Goal: Communication & Community: Answer question/provide support

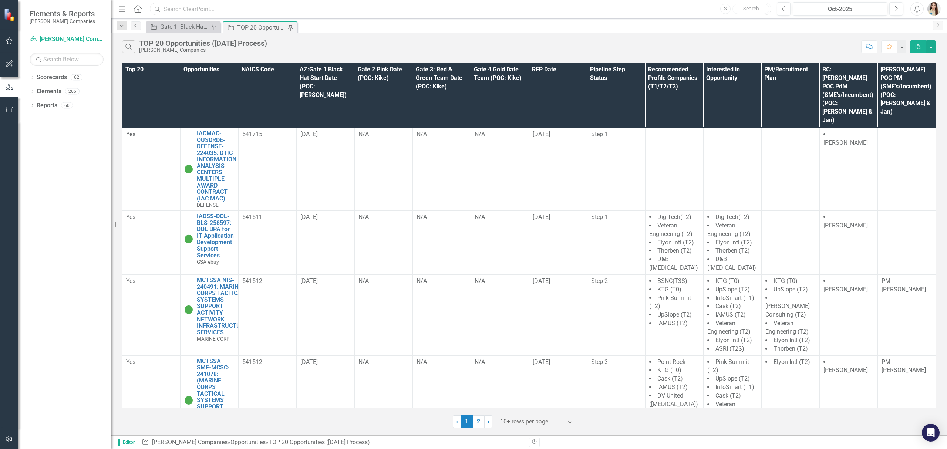
click at [237, 7] on input "text" at bounding box center [460, 9] width 621 height 13
paste input "HRITSMPS-NIWCA-NAVWAR-252509: HUMAN RESOURCES INFORMATION TECHNOLOGY SOLUTIONS …"
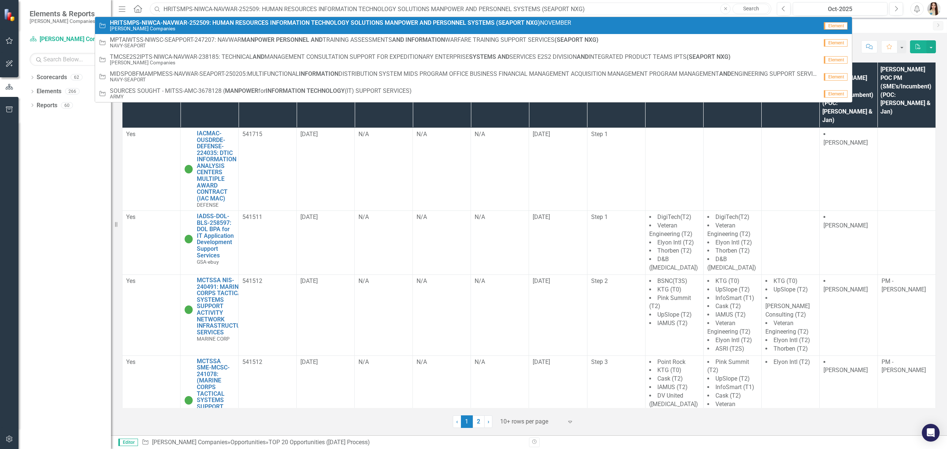
type input "HRITSMPS-NIWCA-NAVWAR-252509: HUMAN RESOURCES INFORMATION TECHNOLOGY SOLUTIONS …"
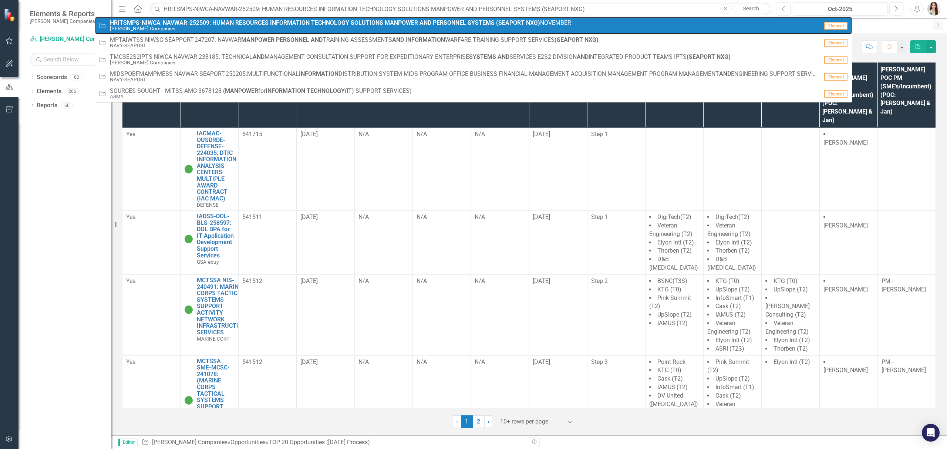
click at [213, 28] on small "[PERSON_NAME] Companies" at bounding box center [340, 29] width 461 height 6
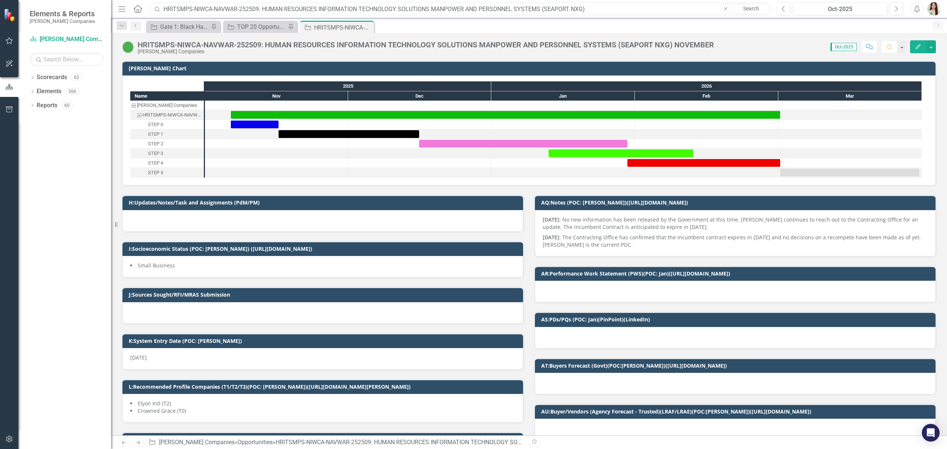
drag, startPoint x: 193, startPoint y: 7, endPoint x: 160, endPoint y: 7, distance: 32.5
click at [160, 7] on div "Search HRITSMPS-NIWCA-NAVWAR-252509: HUMAN RESOURCES INFORMATION TECHNOLOGY SOL…" at bounding box center [458, 9] width 621 height 13
click at [575, 343] on div at bounding box center [735, 337] width 400 height 21
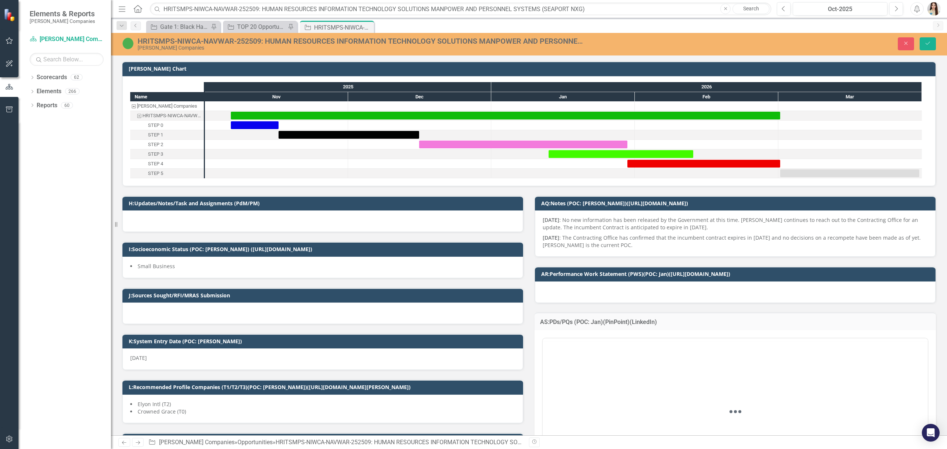
click at [601, 355] on div "Loading..." at bounding box center [734, 411] width 385 height 146
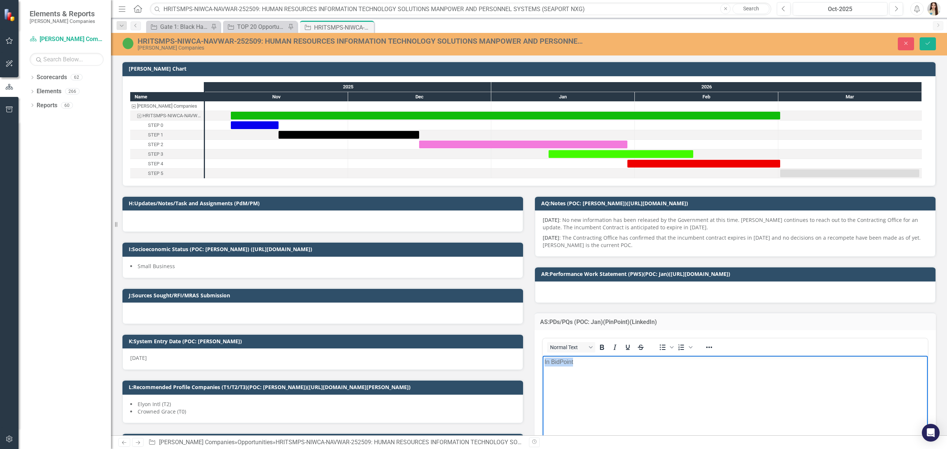
drag, startPoint x: 591, startPoint y: 366, endPoint x: 532, endPoint y: 359, distance: 59.5
click at [542, 359] on html "In BidPoint" at bounding box center [734, 411] width 385 height 111
click at [707, 348] on icon "Reveal or hide additional toolbar items" at bounding box center [708, 347] width 9 height 9
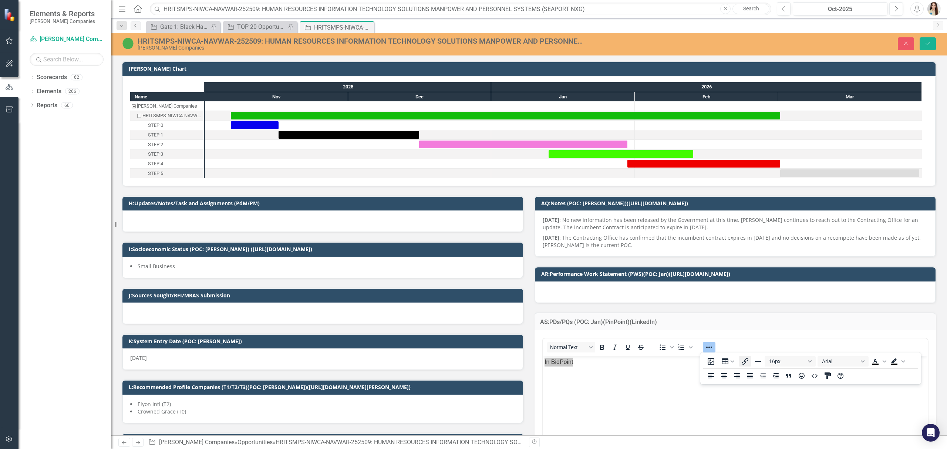
click at [743, 361] on icon "Insert/edit link" at bounding box center [744, 361] width 9 height 9
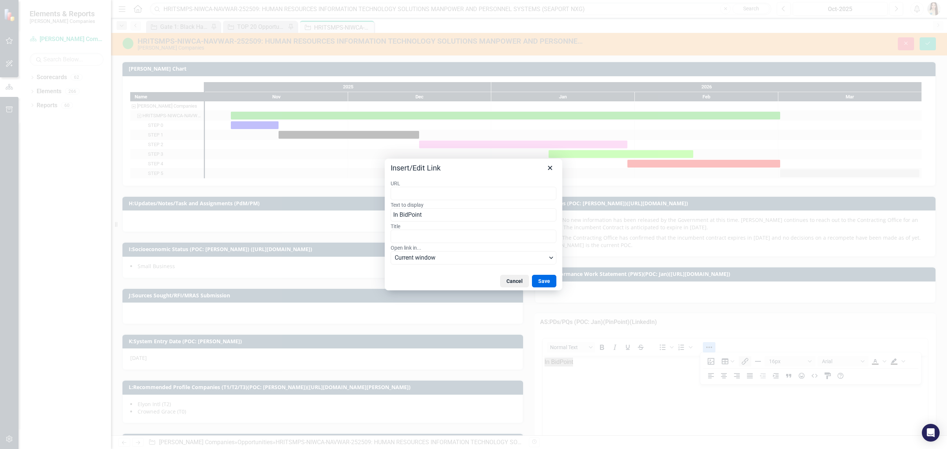
type input "[URL][DOMAIN_NAME][PERSON_NAME]"
click at [543, 284] on button "Save" at bounding box center [544, 281] width 24 height 13
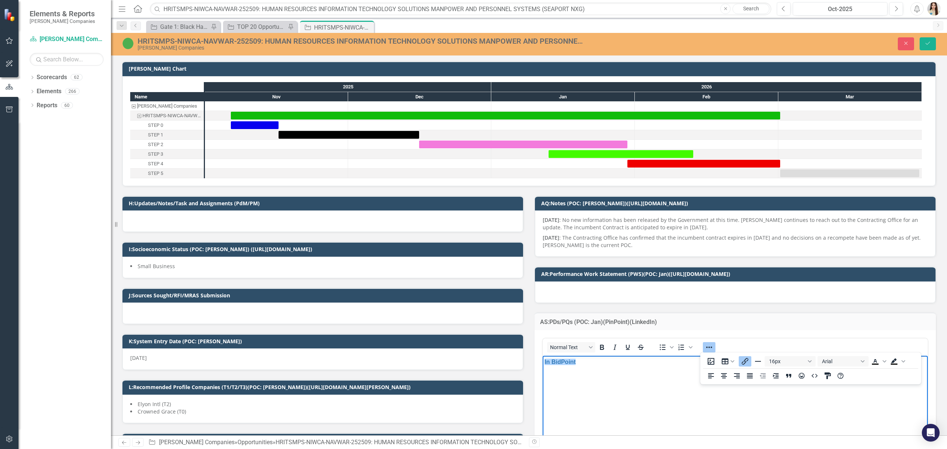
click at [618, 292] on div at bounding box center [735, 291] width 400 height 21
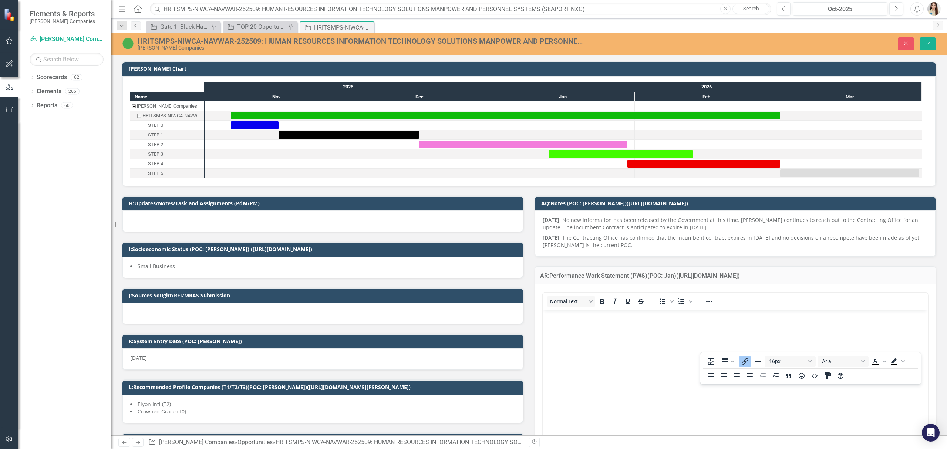
scroll to position [0, 0]
click at [610, 319] on p "Rich Text Area. Press ALT-0 for help." at bounding box center [734, 315] width 381 height 9
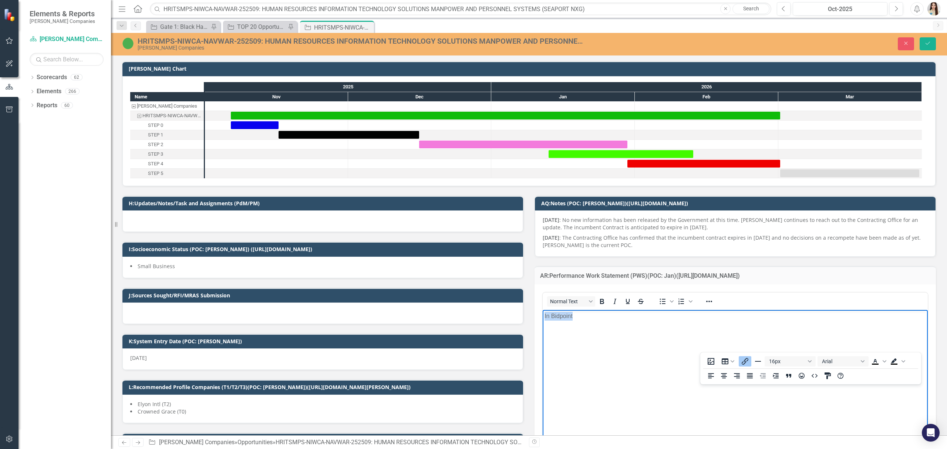
drag, startPoint x: 610, startPoint y: 319, endPoint x: 511, endPoint y: 321, distance: 99.1
click at [542, 321] on html "In Bidpoint" at bounding box center [734, 365] width 385 height 111
click at [704, 301] on icon "Reveal or hide additional toolbar items" at bounding box center [708, 301] width 9 height 9
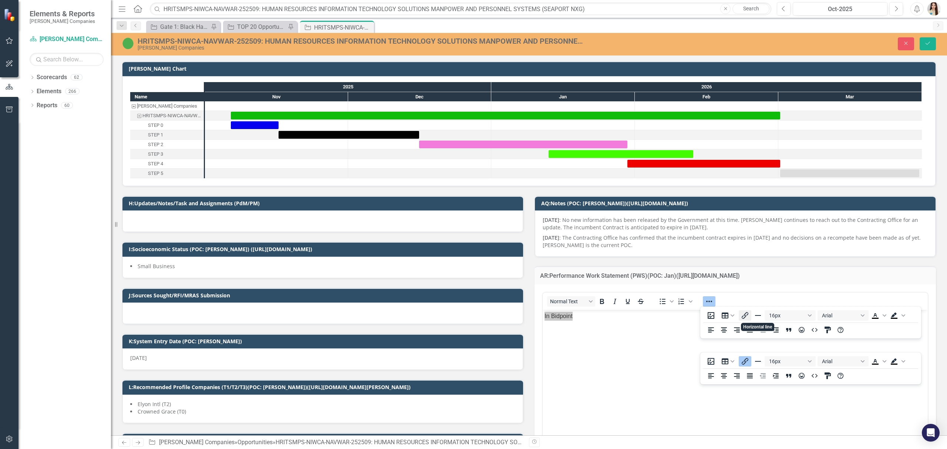
click at [745, 315] on icon "Insert/edit link" at bounding box center [744, 315] width 9 height 9
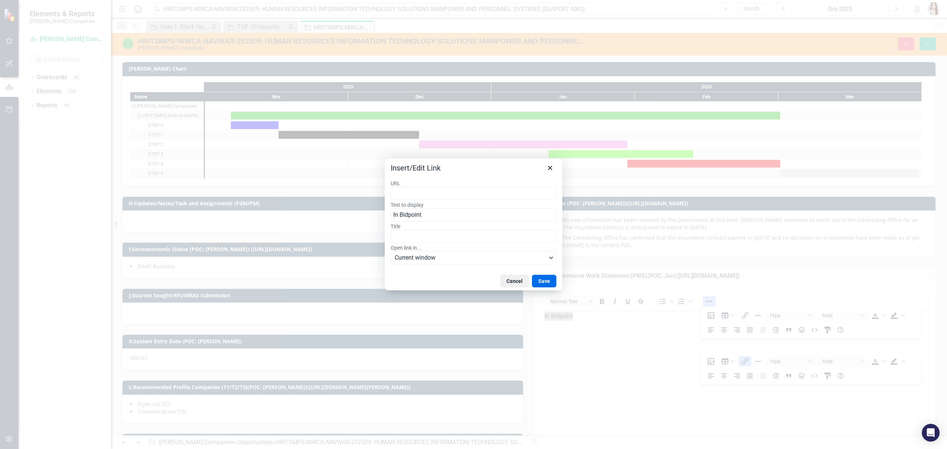
type input "[URL][DOMAIN_NAME][PERSON_NAME]"
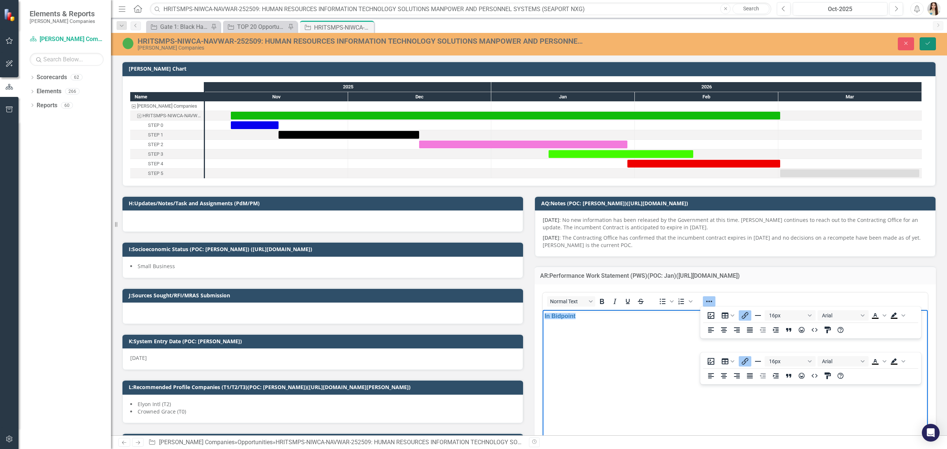
click at [932, 45] on button "Save" at bounding box center [927, 43] width 16 height 13
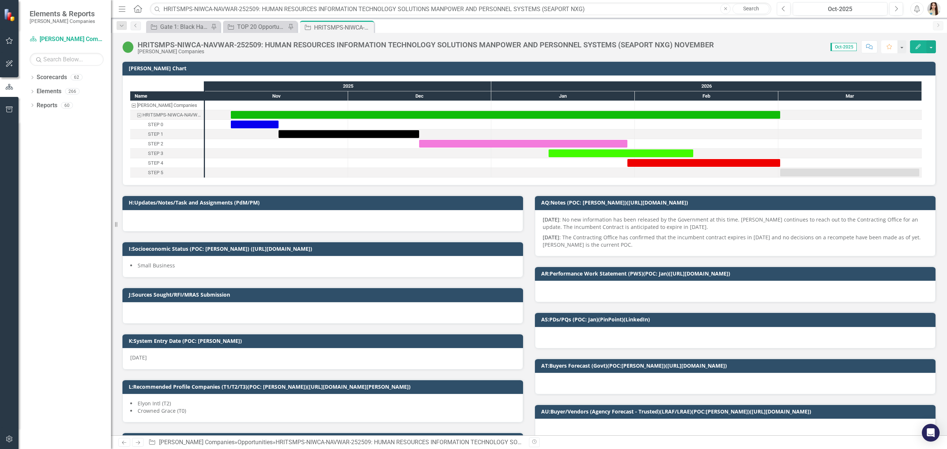
click at [882, 48] on button "Favorite" at bounding box center [889, 46] width 16 height 13
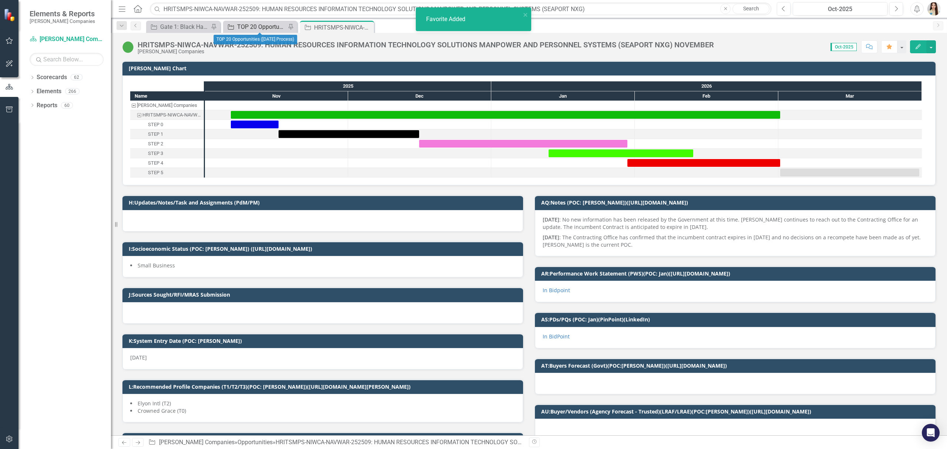
click at [243, 23] on div "TOP 20 Opportunities ([DATE] Process)" at bounding box center [261, 26] width 49 height 9
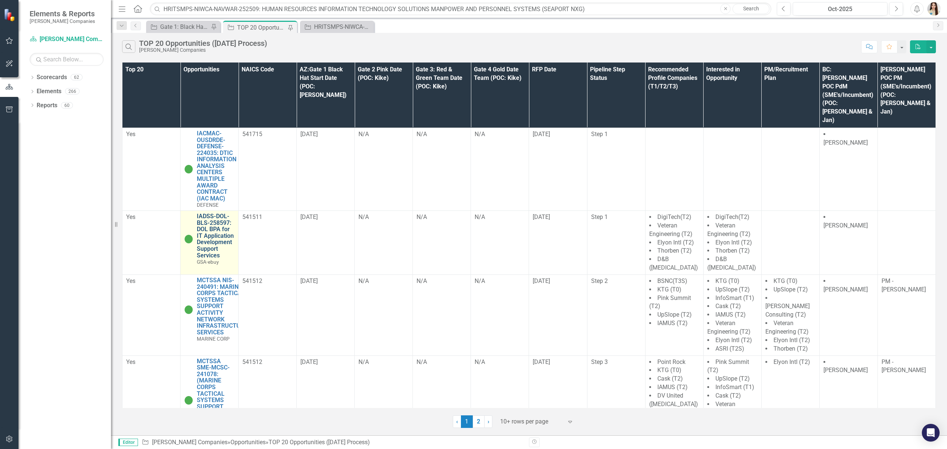
click at [223, 220] on link "IADSS-DOL-BLS-258597: DOL BPA for IT Application Development Support Services" at bounding box center [216, 235] width 38 height 45
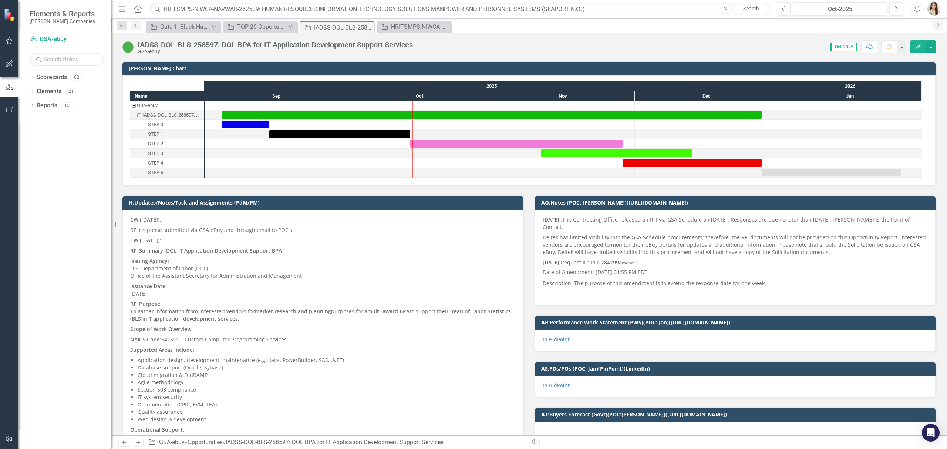
click at [876, 49] on button "Comment" at bounding box center [869, 46] width 16 height 13
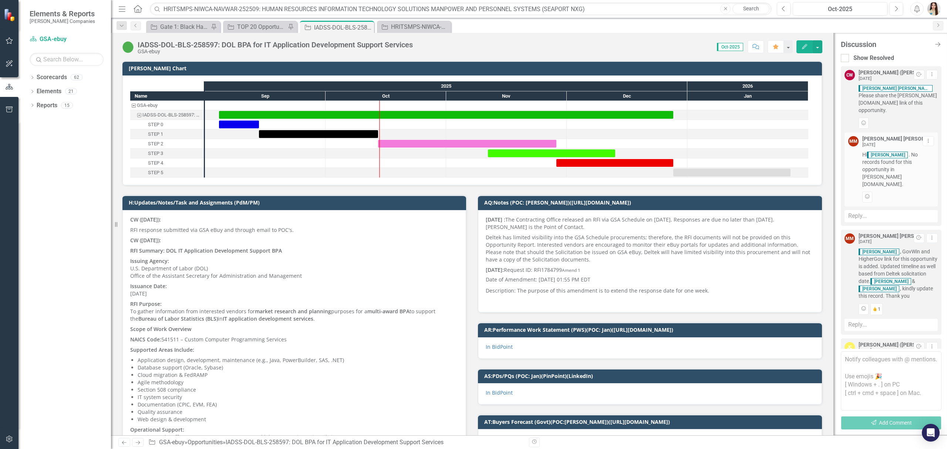
scroll to position [228, 0]
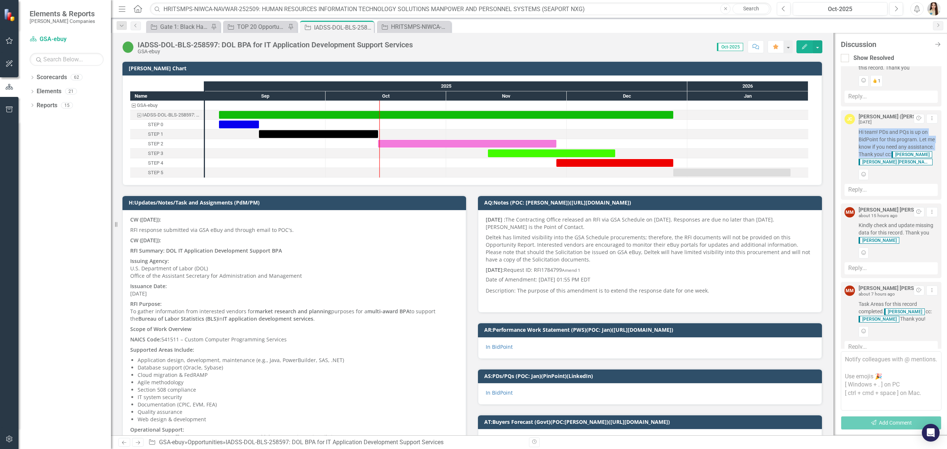
drag, startPoint x: 858, startPoint y: 117, endPoint x: 927, endPoint y: 141, distance: 72.5
click at [927, 141] on span "Hi team! PDs and PQs is up on BidPoint for this program. Let me know if you nee…" at bounding box center [897, 146] width 79 height 37
copy span "Hi team! PDs and PQs is up on BidPoint for this program. Let me know if you nee…"
click at [412, 28] on div "HRITSMPS-NIWCA-NAVWAR-252509: HUMAN RESOURCES INFORMATION TECHNOLOGY SOLUTIONS …" at bounding box center [415, 26] width 49 height 9
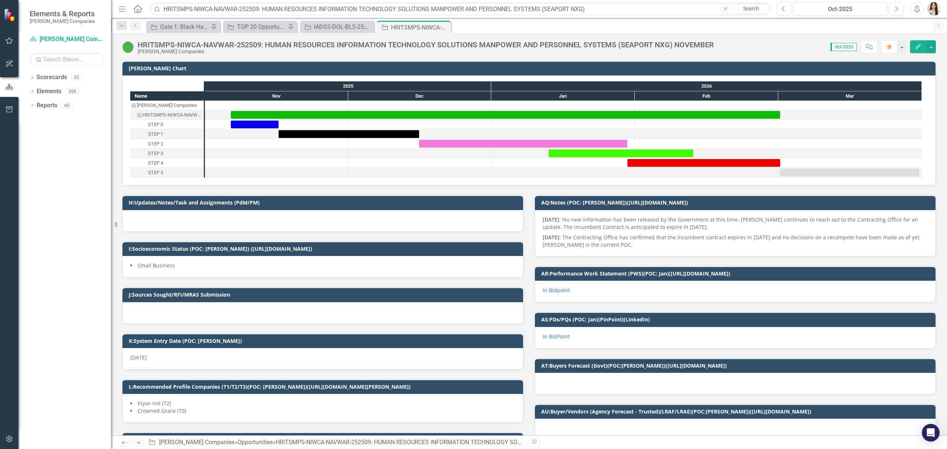
click at [870, 48] on icon "Comment" at bounding box center [869, 46] width 7 height 5
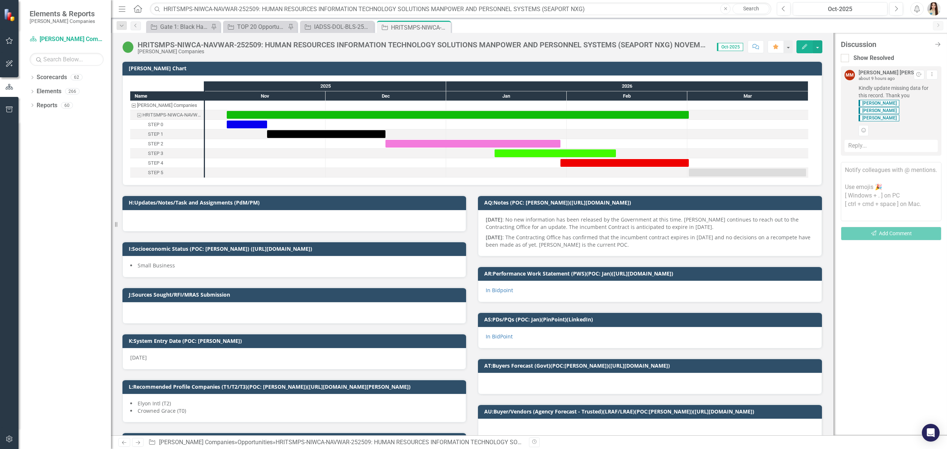
click at [876, 183] on textarea at bounding box center [891, 191] width 101 height 59
paste textarea "Hi team! PDs and PQs is up on BidPoint for this program. Let me know if you nee…"
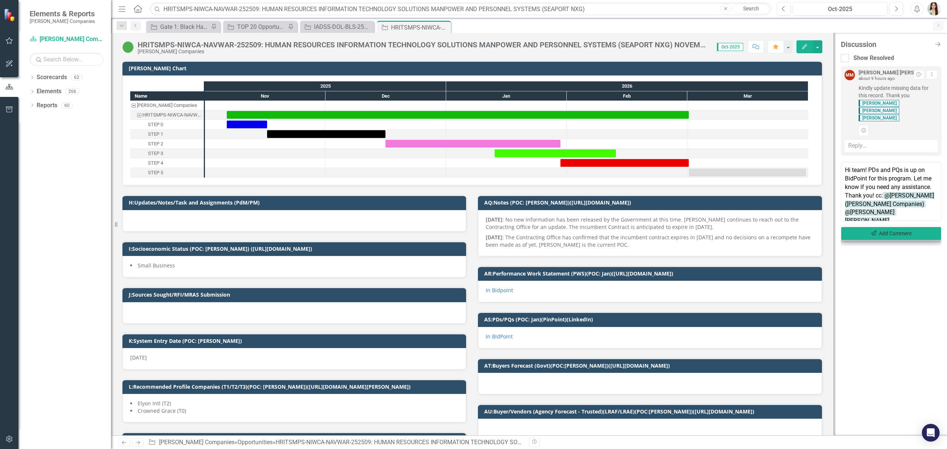
type textarea "Hi team! PDs and PQs is up on BidPoint for this program. Let me know if you nee…"
click at [878, 227] on button "Send Add Comment" at bounding box center [891, 234] width 101 height 14
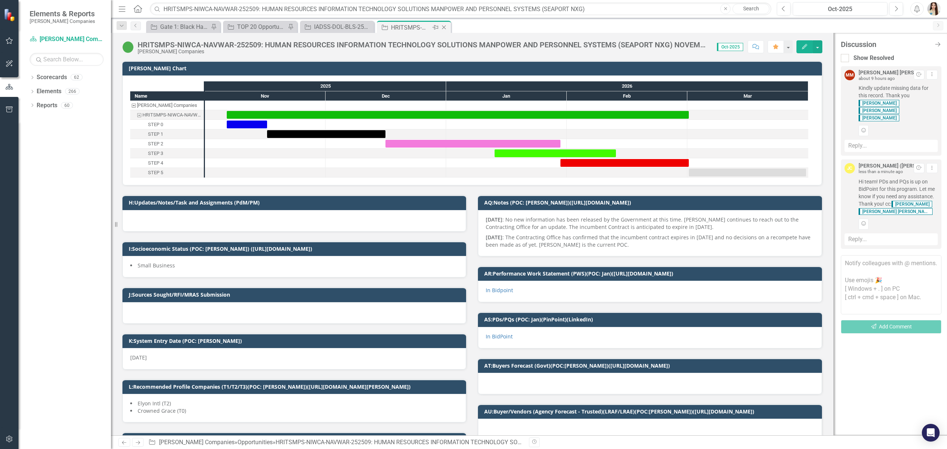
click at [444, 27] on icon "Close" at bounding box center [443, 27] width 7 height 6
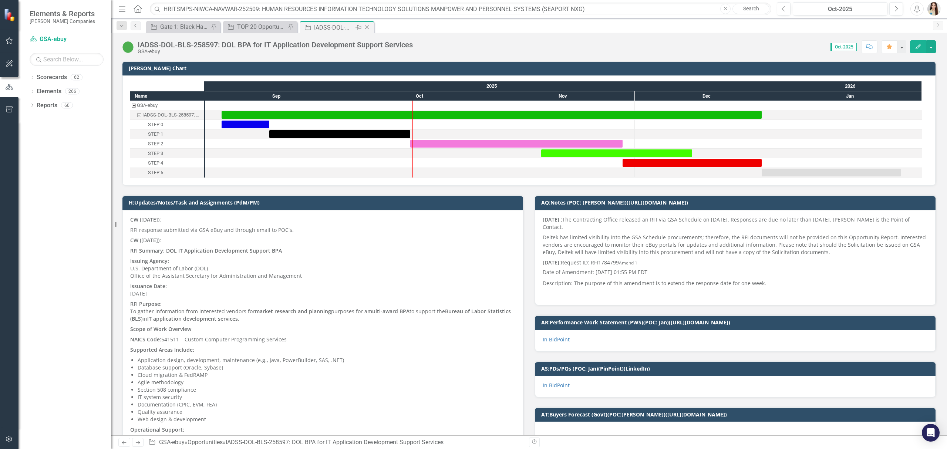
click at [367, 25] on icon "Close" at bounding box center [366, 27] width 7 height 6
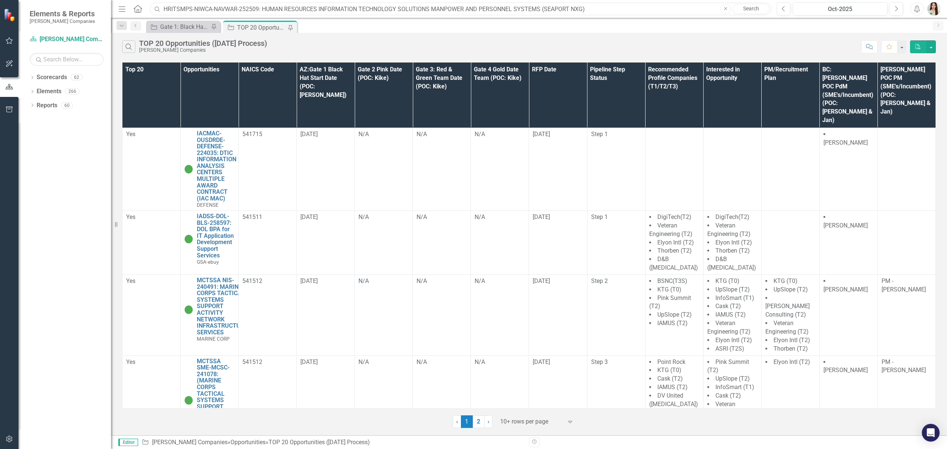
click at [215, 8] on input "HRITSMPS-NIWCA-NAVWAR-252509: HUMAN RESOURCES INFORMATION TECHNOLOGY SOLUTIONS …" at bounding box center [460, 9] width 621 height 13
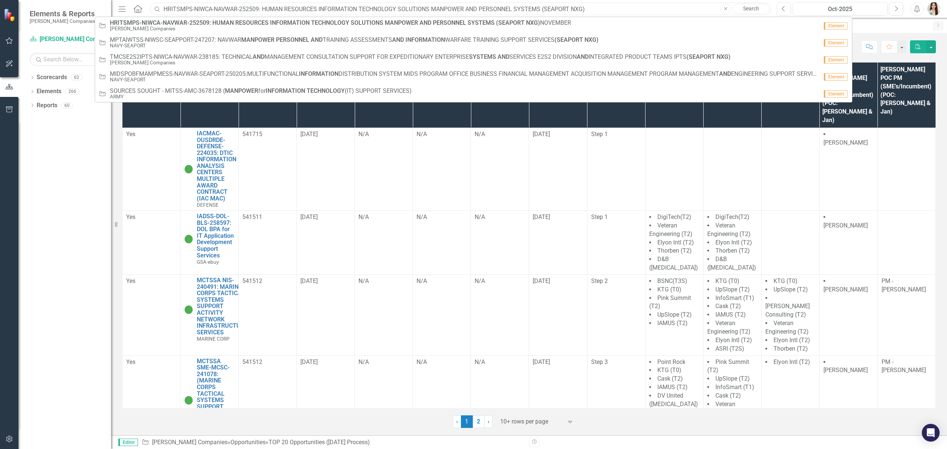
paste input "TORIS"
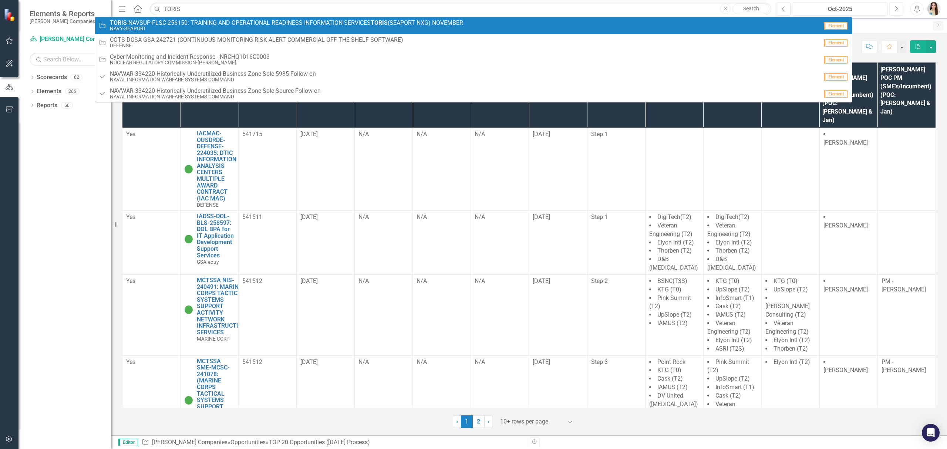
click at [177, 26] on small "NAVY-SEAPORT" at bounding box center [286, 29] width 353 height 6
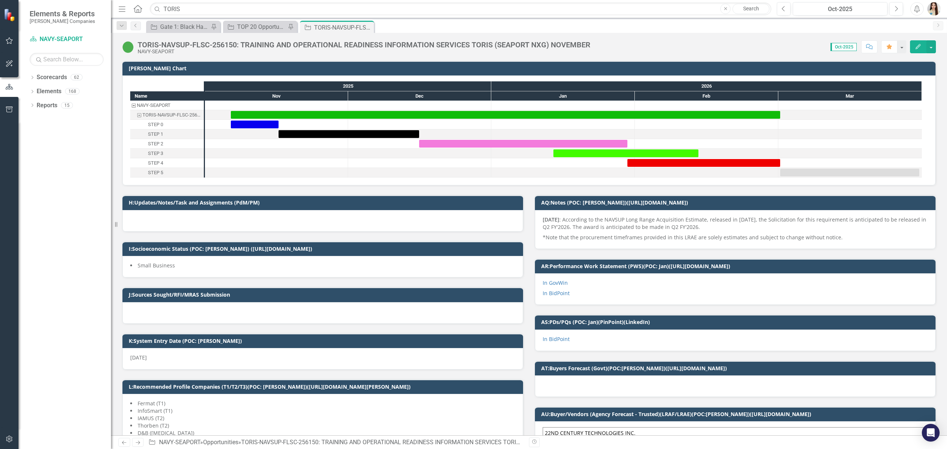
click at [869, 47] on icon "Comment" at bounding box center [869, 46] width 7 height 5
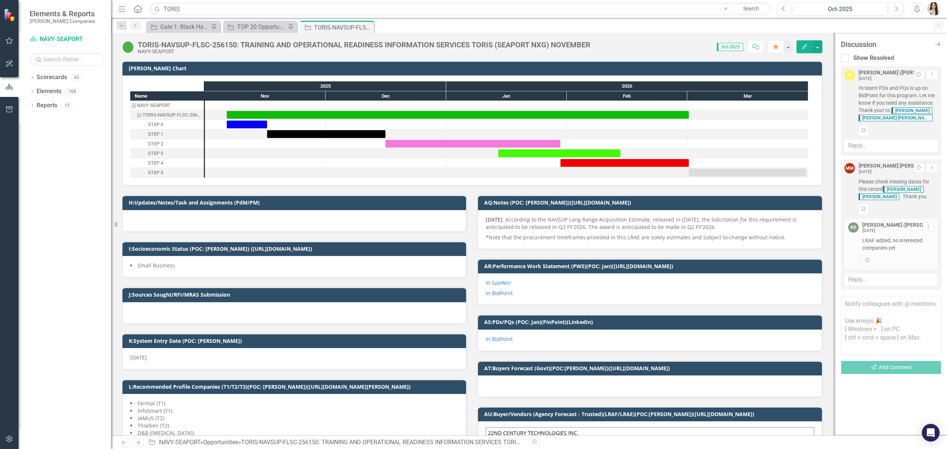
drag, startPoint x: 202, startPoint y: 1, endPoint x: 201, endPoint y: 7, distance: 6.0
click at [202, 3] on div "Menu Home Search TORIS Close Search Previous Oct-2025 Next Alerts User Edit Pro…" at bounding box center [529, 9] width 836 height 18
click at [201, 9] on input "TORIS" at bounding box center [460, 9] width 621 height 13
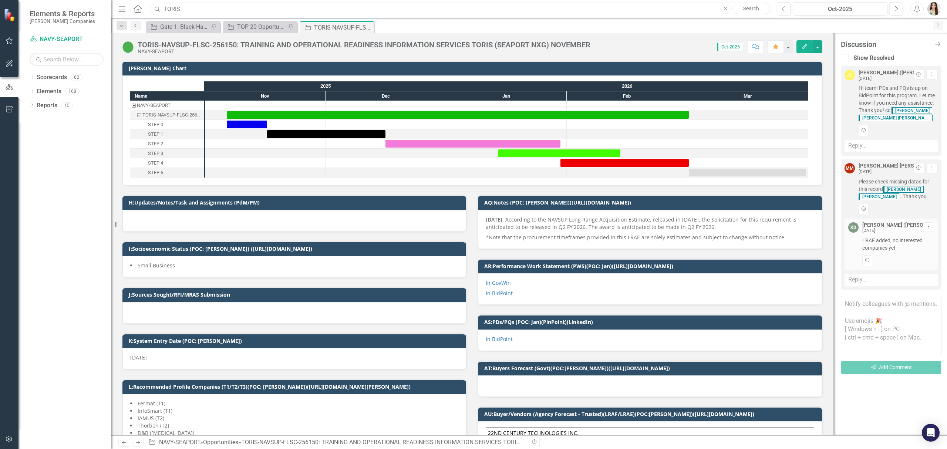
paste input "SPS"
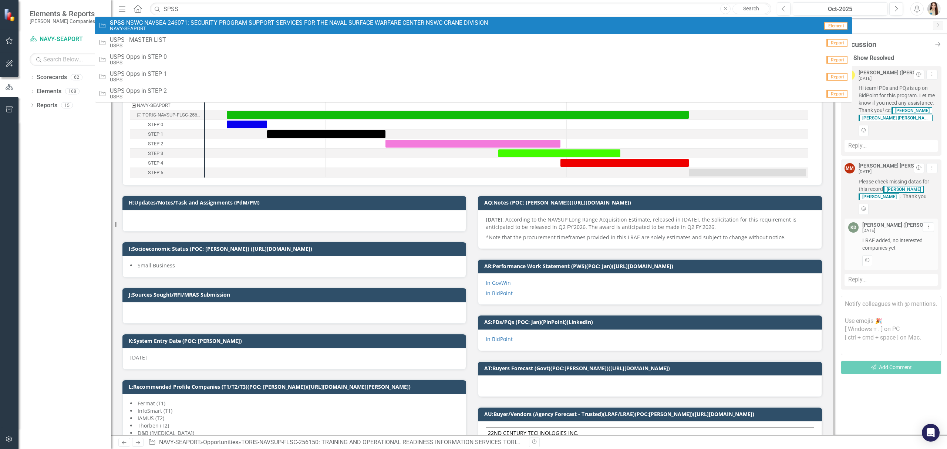
click at [197, 20] on span "SPSS -[GEOGRAPHIC_DATA]-NAVSEA-246071: SECURITY PROGRAM SUPPORT SERVICES FOR TH…" at bounding box center [299, 23] width 378 height 7
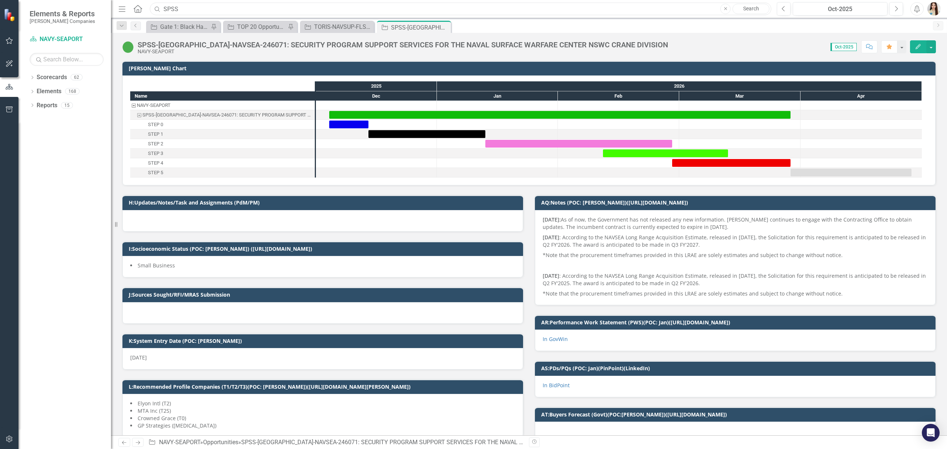
click at [200, 7] on input "SPSS" at bounding box center [460, 9] width 621 height 13
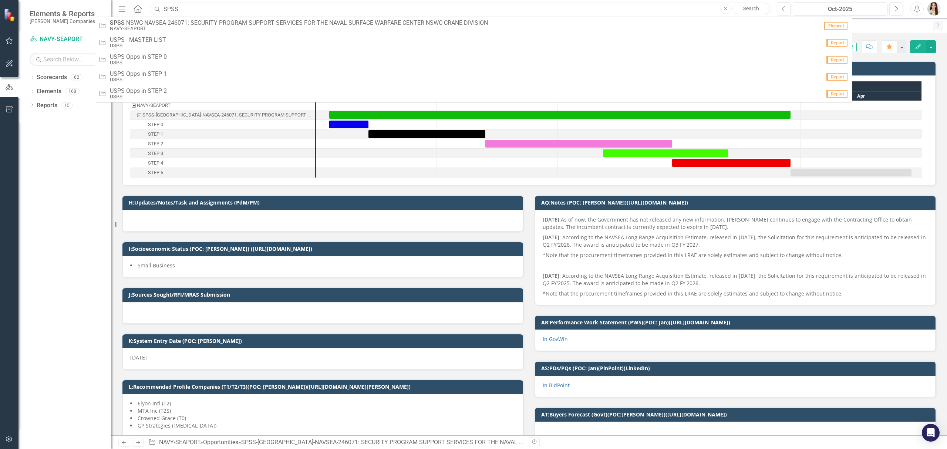
paste input "CSE"
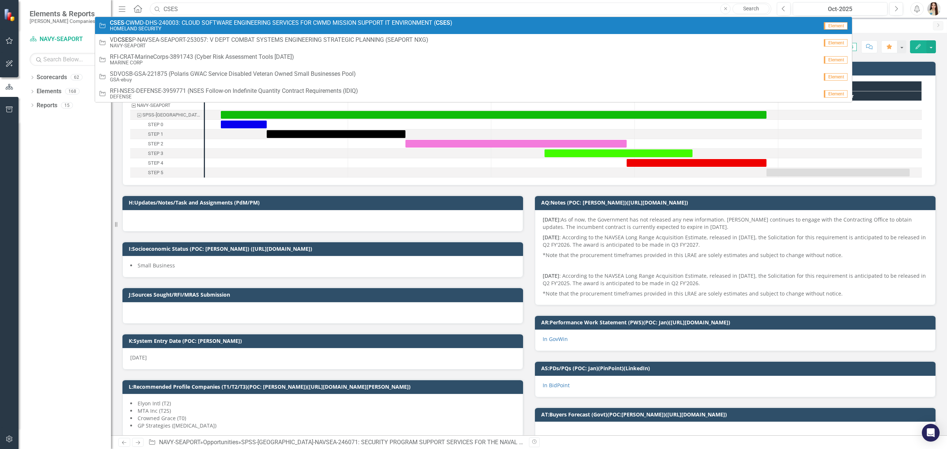
type input "CSES"
click at [200, 27] on small "HOMELAND SECURITY" at bounding box center [281, 29] width 342 height 6
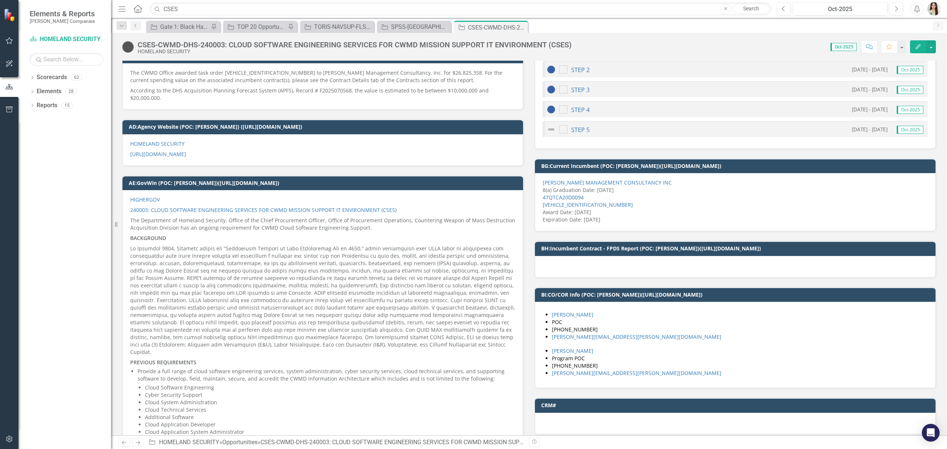
scroll to position [1282, 0]
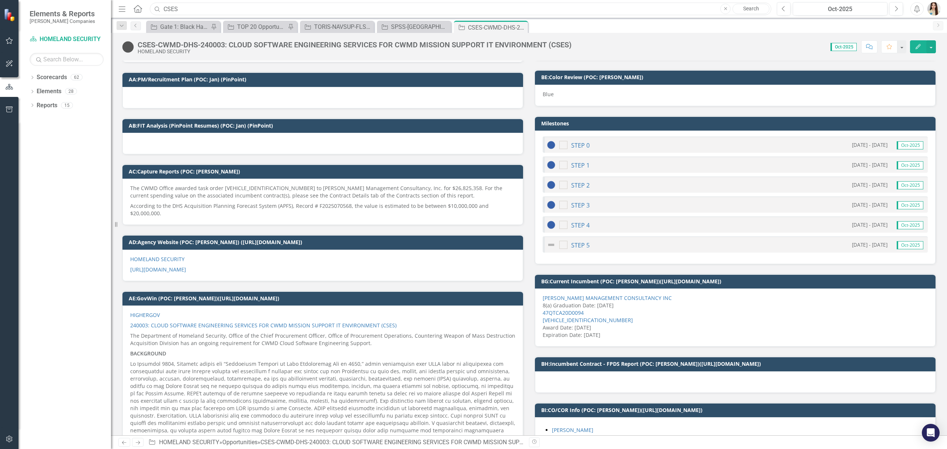
drag, startPoint x: 186, startPoint y: 5, endPoint x: 153, endPoint y: 3, distance: 32.6
click at [153, 3] on input "CSES" at bounding box center [460, 9] width 621 height 13
click at [211, 6] on input "CSES" at bounding box center [460, 9] width 621 height 13
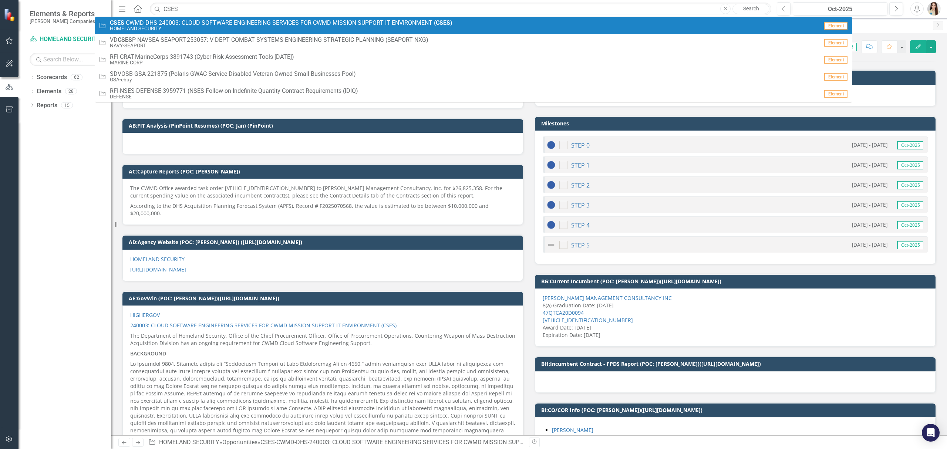
click at [75, 181] on div "Dropdown Scorecards 62 Dropdown [PERSON_NAME] Companies Dropdown ARMY ITES-3s D…" at bounding box center [64, 260] width 92 height 378
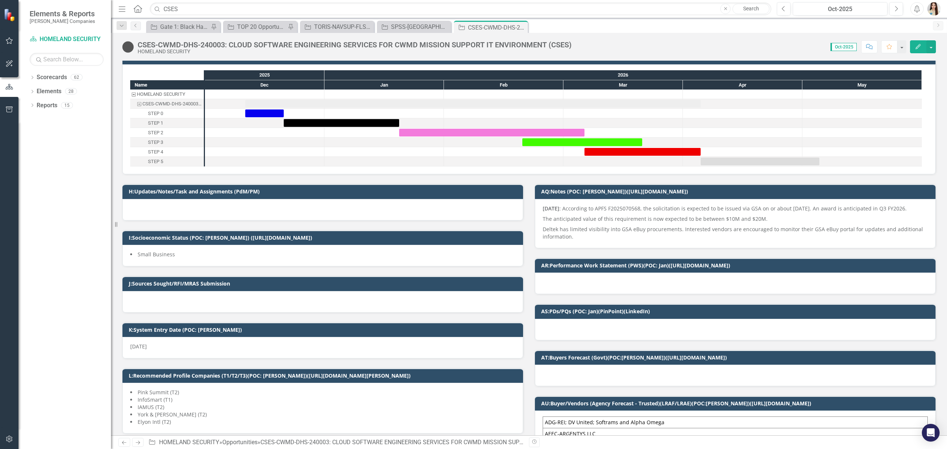
scroll to position [0, 0]
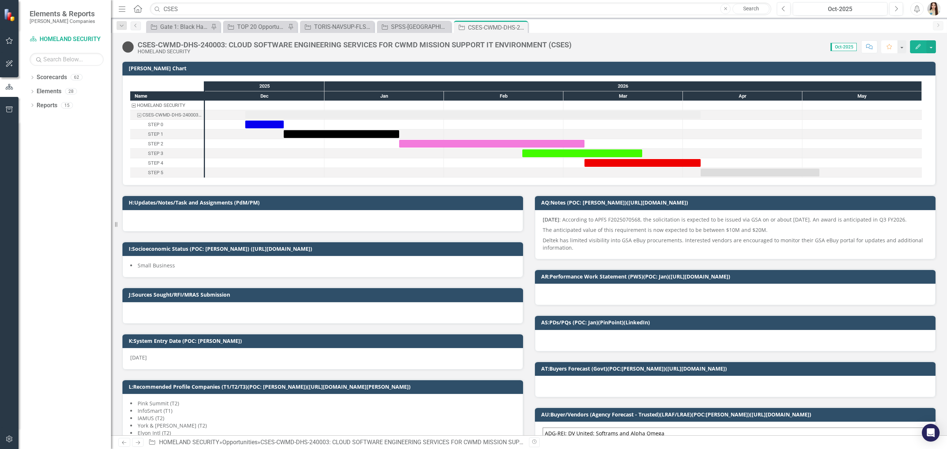
click at [887, 47] on icon "button" at bounding box center [888, 46] width 5 height 5
click at [870, 48] on icon "Comment" at bounding box center [869, 46] width 7 height 5
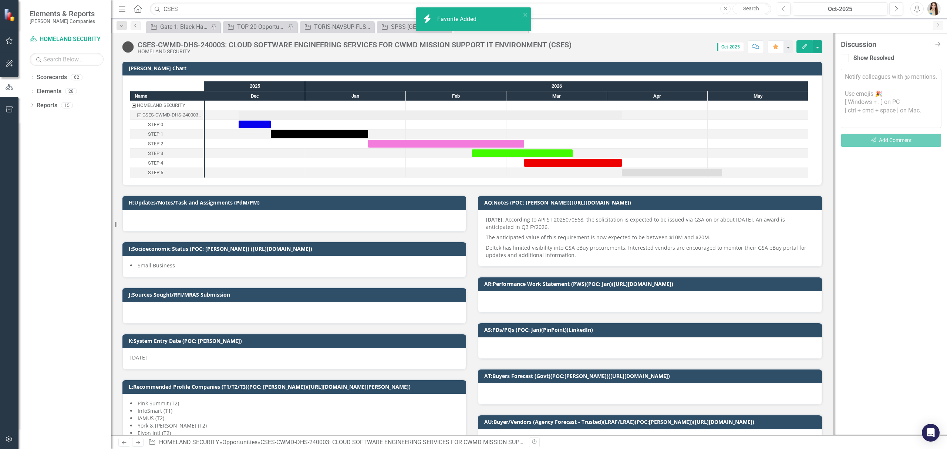
click at [910, 92] on textarea at bounding box center [891, 98] width 101 height 59
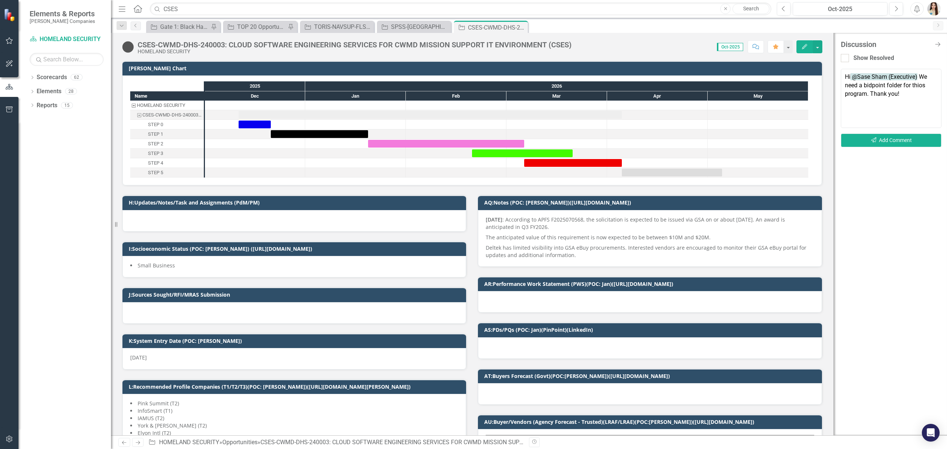
click at [921, 85] on textarea "Hi @Sase Sham (Executive) We need a bidpoint folder for thios program. Thank yo…" at bounding box center [891, 98] width 101 height 59
click at [915, 92] on textarea "Hi @Sase Sham (Executive) We need a bidpoint folder for this program. Thank you!" at bounding box center [891, 98] width 101 height 59
type textarea "Hi @Sase Sham (Executive) We need a bidpoint folder for this program. Thank you!"
click at [907, 138] on button "Send Add Comment" at bounding box center [891, 140] width 101 height 14
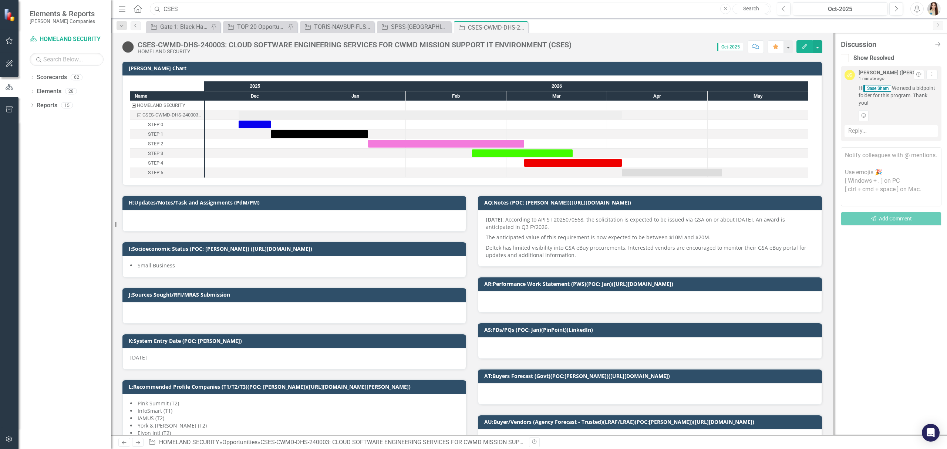
click at [193, 8] on input "CSES" at bounding box center [460, 9] width 621 height 13
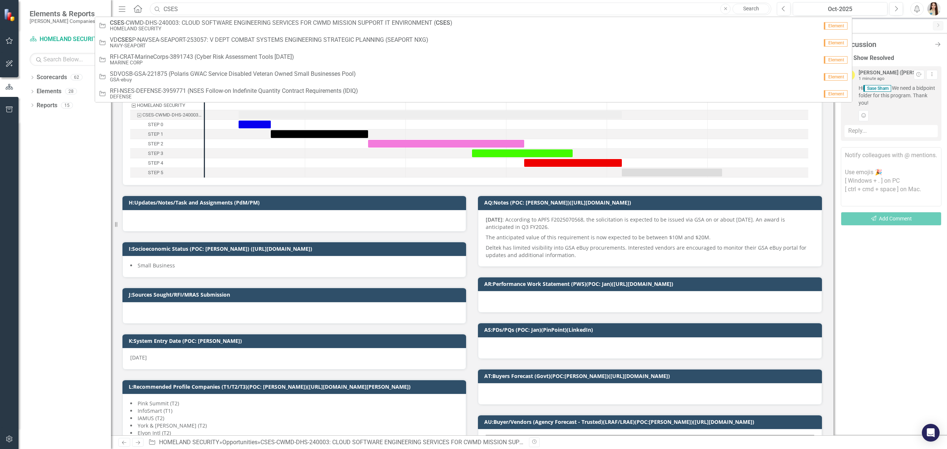
paste input "IC2DP"
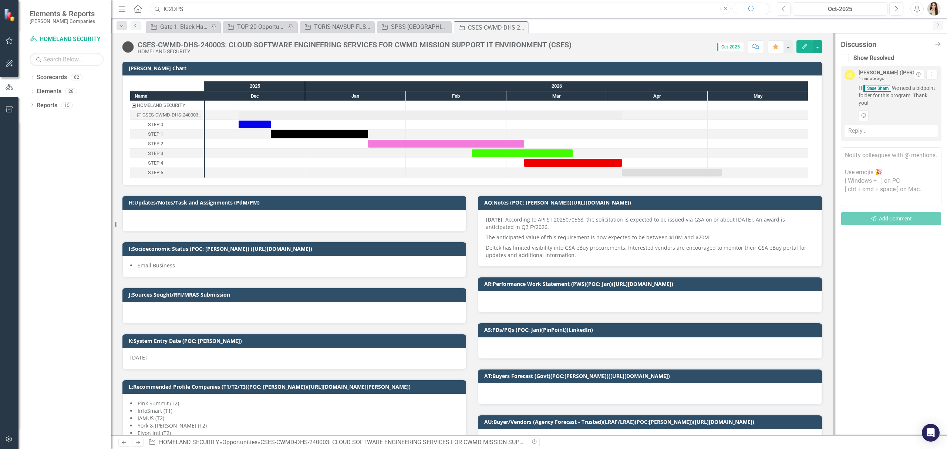
type input "IC2DPS"
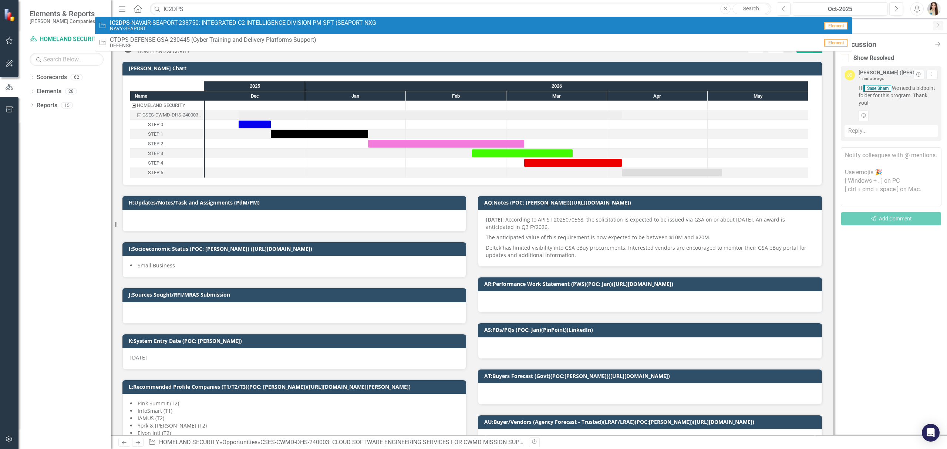
click at [186, 24] on span "IC2DPS -NAVAIR-SEAPORT-238750: INTEGRATED C2 INTELLIGENCE DIVISION PM SPT (SEAP…" at bounding box center [243, 23] width 266 height 7
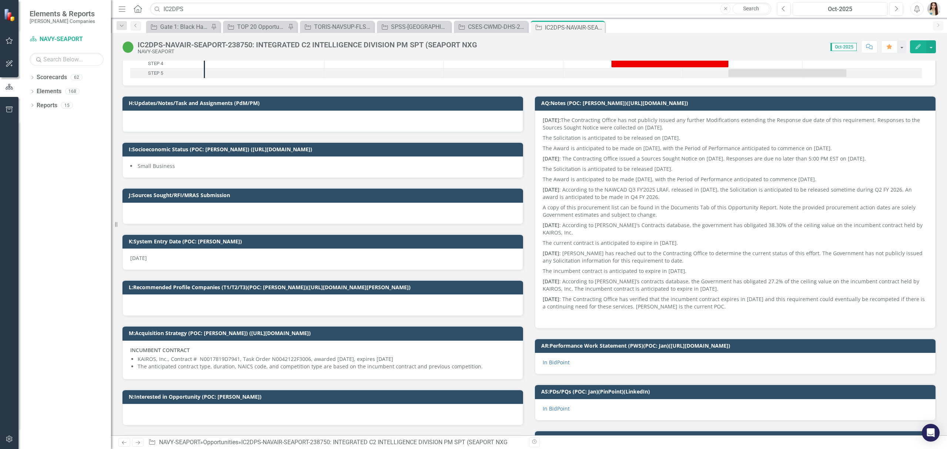
scroll to position [197, 0]
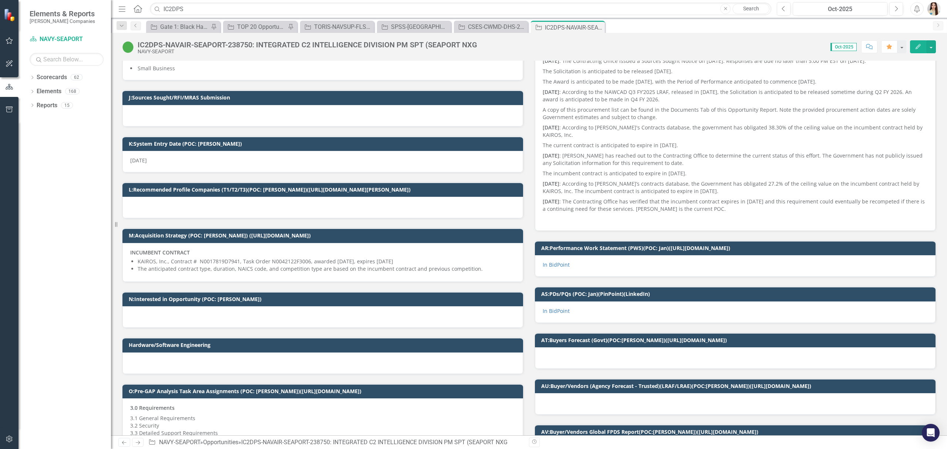
click at [868, 47] on icon "Comment" at bounding box center [869, 46] width 7 height 5
